Goal: Task Accomplishment & Management: Manage account settings

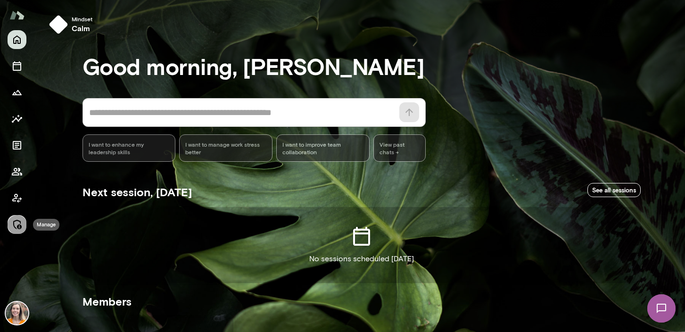
click at [17, 223] on icon "Manage" at bounding box center [16, 224] width 11 height 11
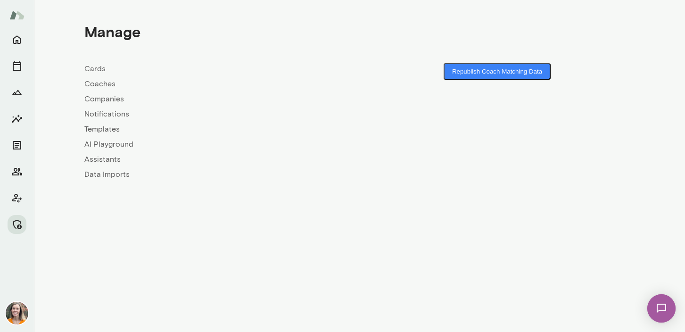
click at [104, 99] on link "Companies" at bounding box center [222, 98] width 276 height 11
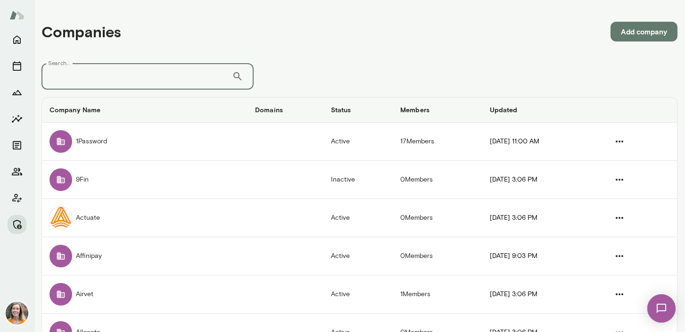
click at [84, 78] on input "Search..." at bounding box center [137, 76] width 191 height 26
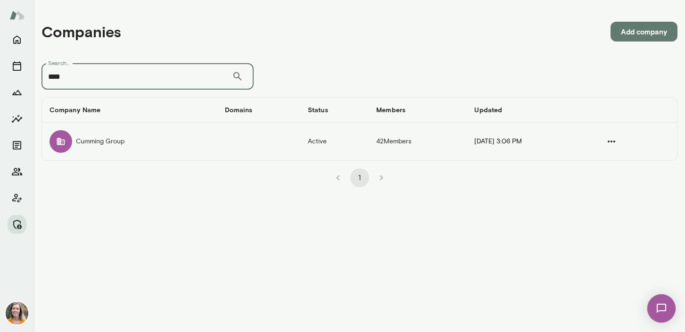
type input "****"
click at [104, 143] on td "Cumming Group" at bounding box center [129, 142] width 175 height 38
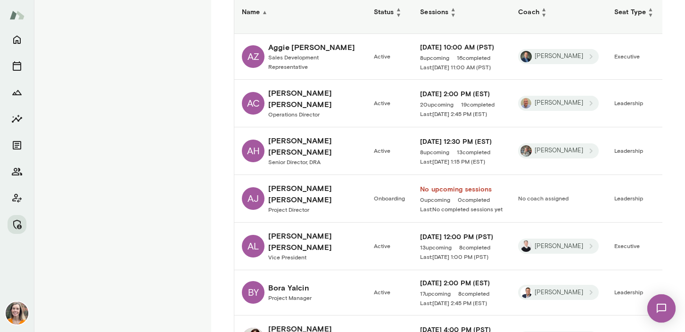
click at [382, 10] on h6 "Status ▲ ▼" at bounding box center [389, 11] width 31 height 11
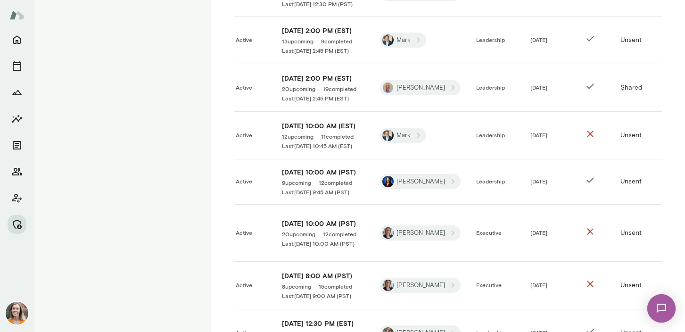
scroll to position [893, 0]
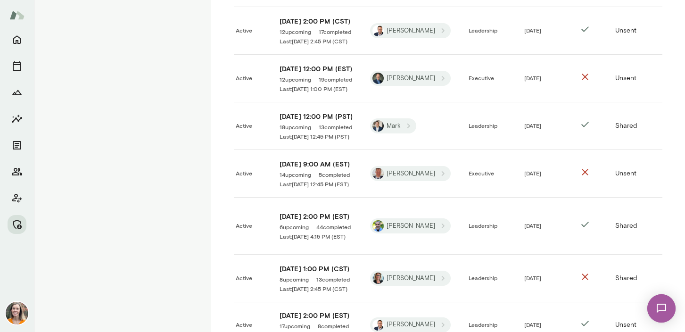
scroll to position [893, 0]
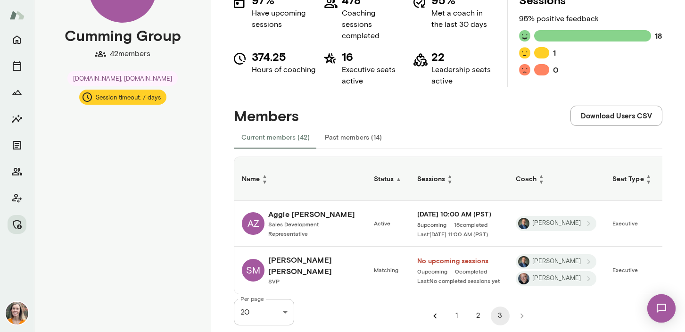
click at [456, 317] on button "1" at bounding box center [457, 316] width 19 height 19
